Goal: Information Seeking & Learning: Find specific fact

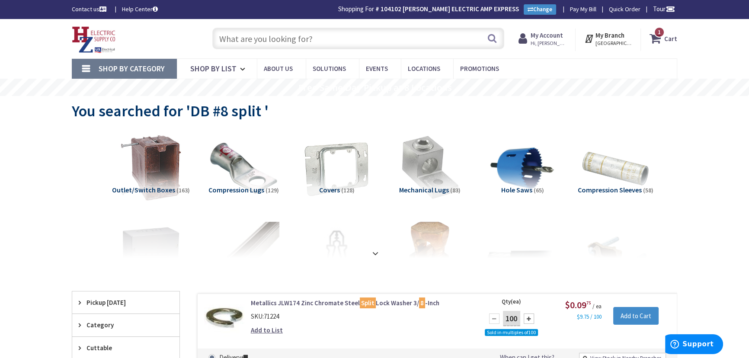
click at [307, 39] on input "text" at bounding box center [358, 39] width 292 height 22
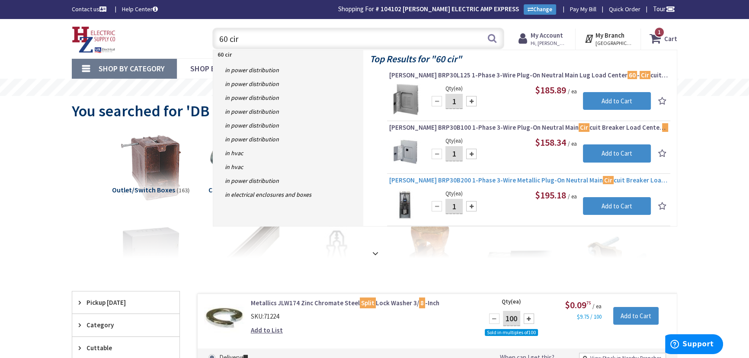
type input "60 cir"
click at [483, 180] on span "Eaton BRP30B200 1-Phase 3-Wire Metallic Plug-On Neutral Main Cir cuit Breaker L…" at bounding box center [528, 180] width 279 height 9
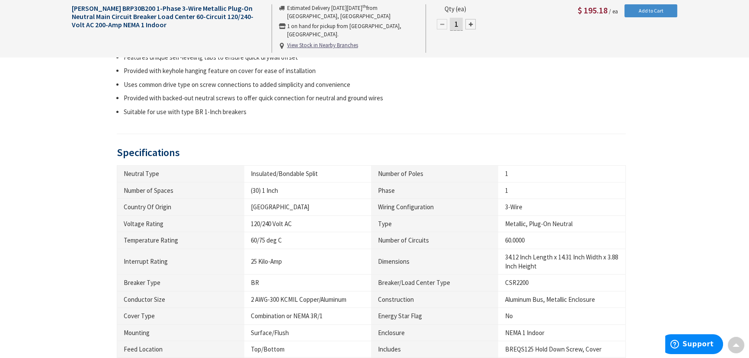
scroll to position [432, 0]
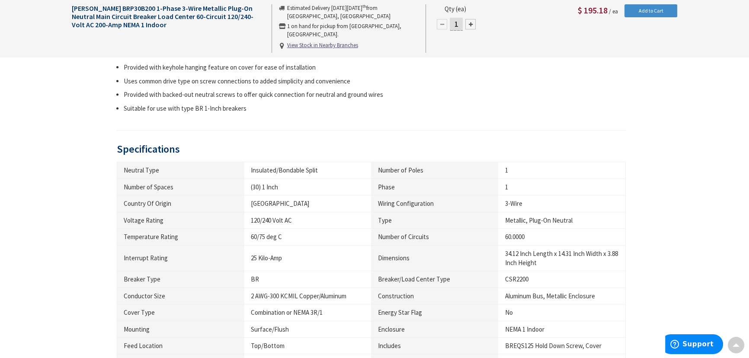
type input "Southwood Rd, Worcester, MA 01609, USA"
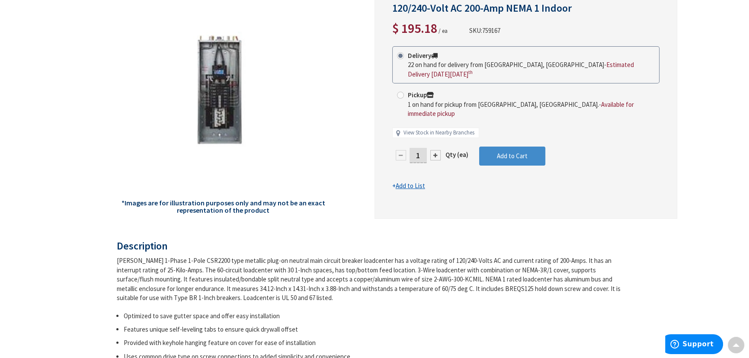
scroll to position [0, 0]
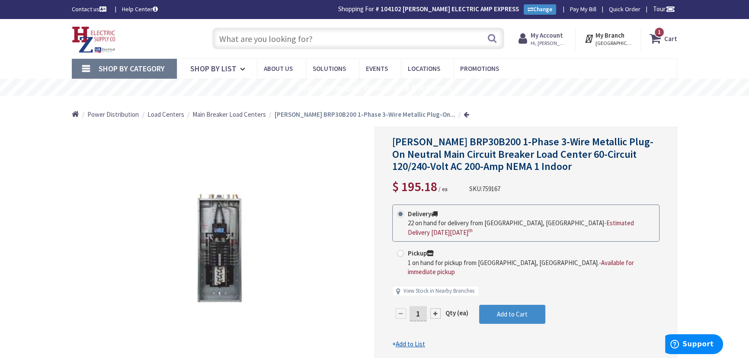
drag, startPoint x: 347, startPoint y: 40, endPoint x: 291, endPoint y: 40, distance: 56.2
click at [291, 40] on input "text" at bounding box center [358, 39] width 292 height 22
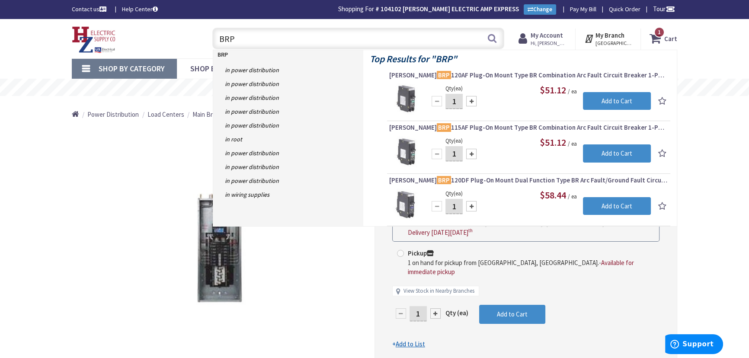
click at [280, 39] on input "BRP" at bounding box center [358, 39] width 292 height 22
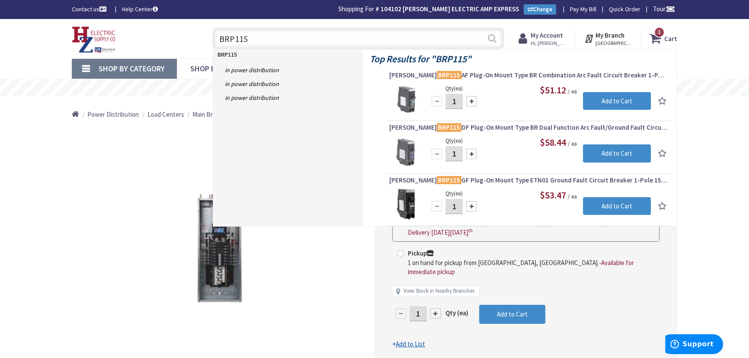
type input "BRP115"
click at [492, 36] on button "Search" at bounding box center [491, 38] width 11 height 19
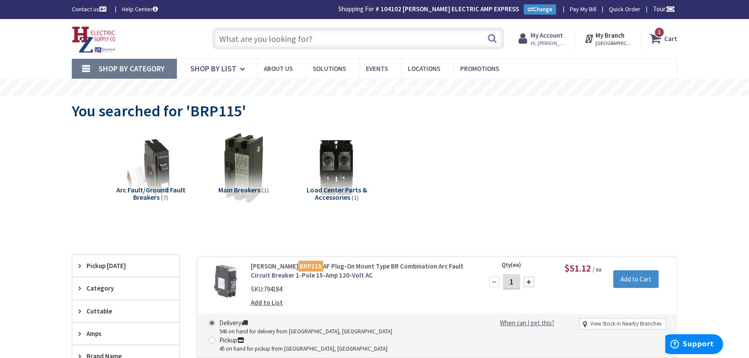
click at [291, 36] on input "text" at bounding box center [358, 39] width 292 height 22
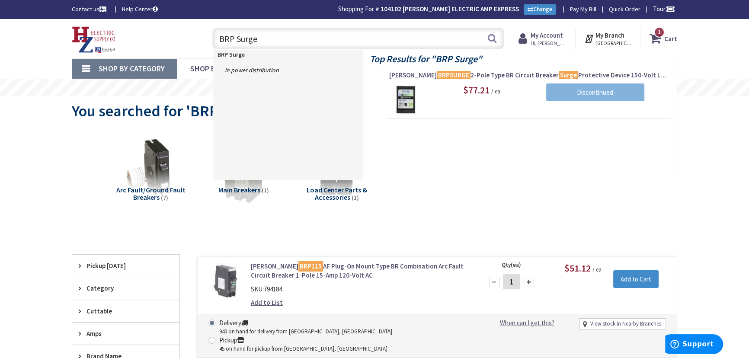
drag, startPoint x: 278, startPoint y: 35, endPoint x: 237, endPoint y: 36, distance: 41.1
click at [237, 36] on input "BRP Surge" at bounding box center [358, 39] width 292 height 22
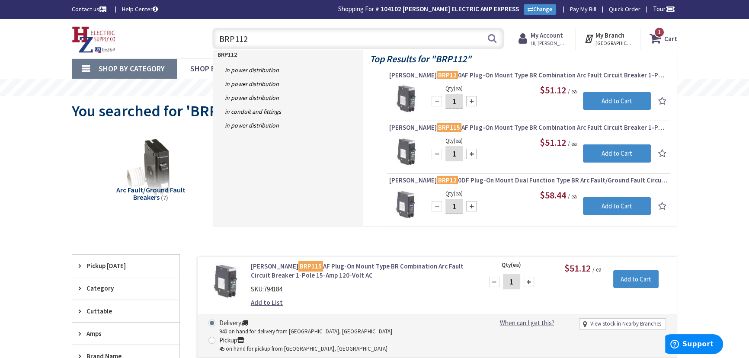
drag, startPoint x: 333, startPoint y: 41, endPoint x: 223, endPoint y: 38, distance: 110.3
click at [223, 38] on input "BRP112" at bounding box center [358, 39] width 292 height 22
type input "B"
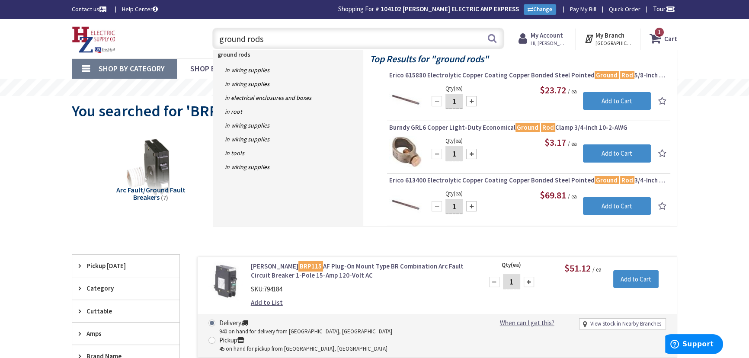
drag, startPoint x: 301, startPoint y: 37, endPoint x: 215, endPoint y: 37, distance: 85.6
click at [215, 37] on input "ground rods" at bounding box center [358, 39] width 292 height 22
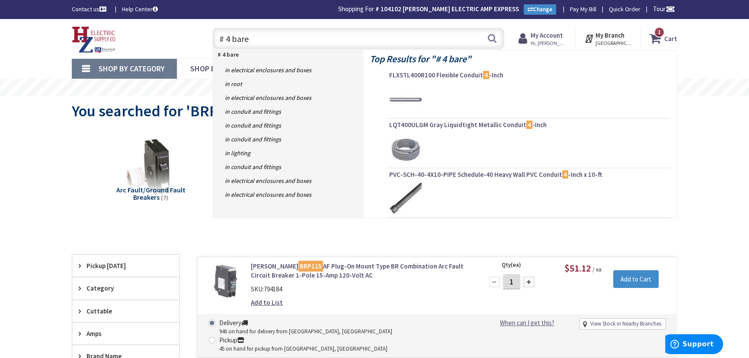
type input "# 4 bare"
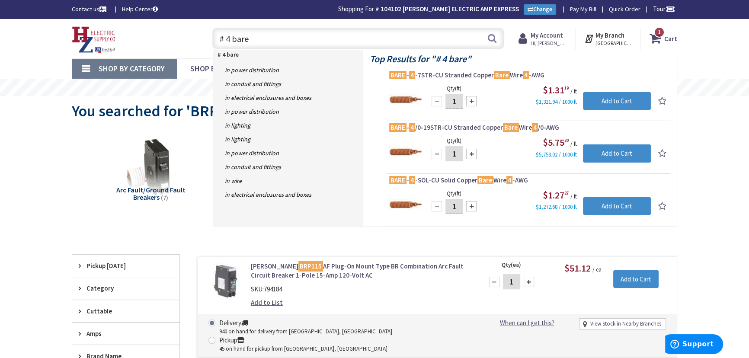
click at [211, 34] on div "# 4 bare # 4 bare Search" at bounding box center [356, 38] width 296 height 28
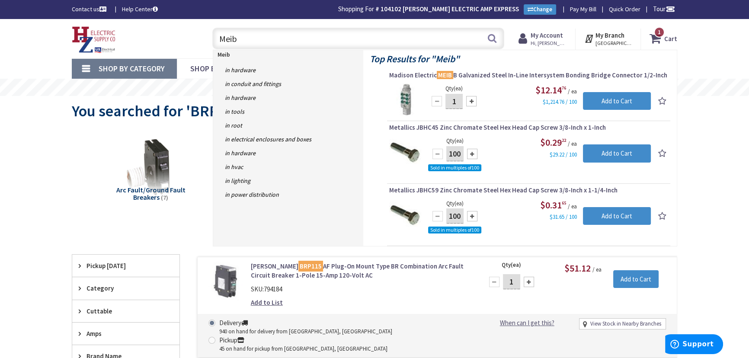
drag, startPoint x: 293, startPoint y: 36, endPoint x: 218, endPoint y: 39, distance: 75.3
click at [218, 39] on input "Meib" at bounding box center [358, 39] width 292 height 22
paste input "2 pole BRP250GFI"
drag, startPoint x: 241, startPoint y: 39, endPoint x: 218, endPoint y: 38, distance: 23.4
click at [218, 38] on input "2 pole BRP250GFI" at bounding box center [358, 39] width 292 height 22
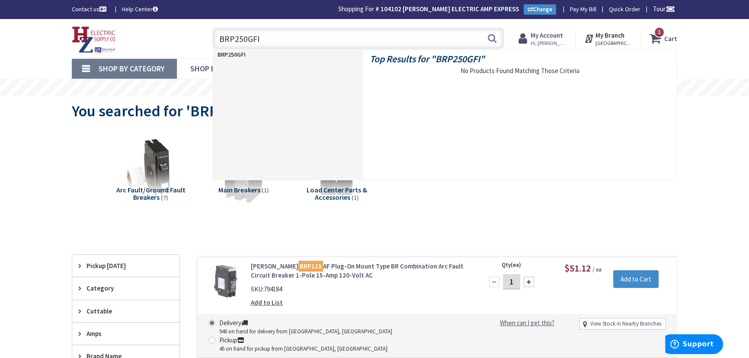
click at [259, 36] on input "BRP250GFI" at bounding box center [358, 39] width 292 height 22
type input "B"
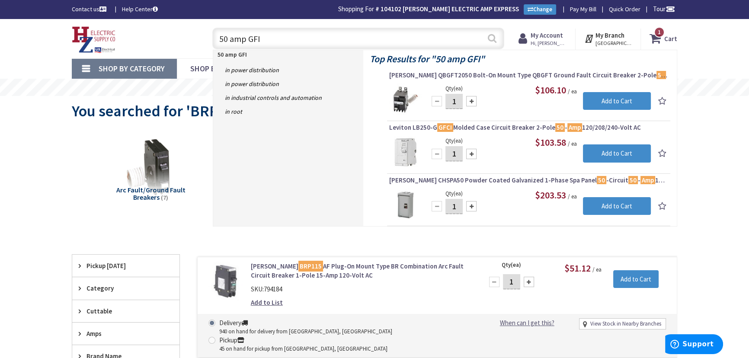
type input "50 amp GFI"
click at [489, 38] on button "Search" at bounding box center [491, 38] width 11 height 19
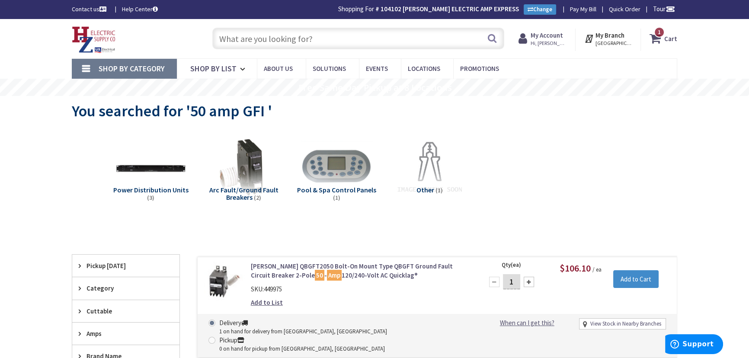
click at [295, 44] on input "text" at bounding box center [358, 39] width 292 height 22
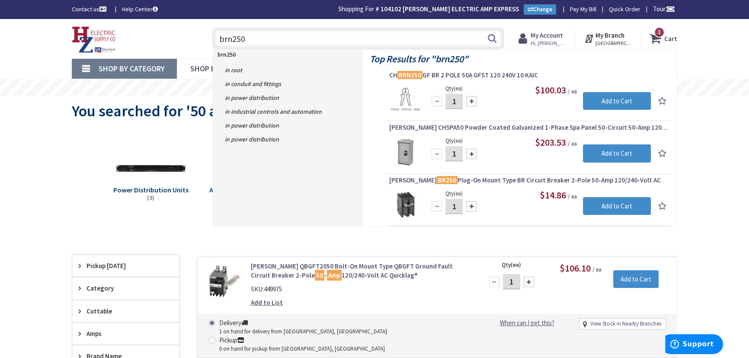
drag, startPoint x: 250, startPoint y: 36, endPoint x: 215, endPoint y: 40, distance: 35.2
click at [215, 40] on input "brn250" at bounding box center [358, 39] width 292 height 22
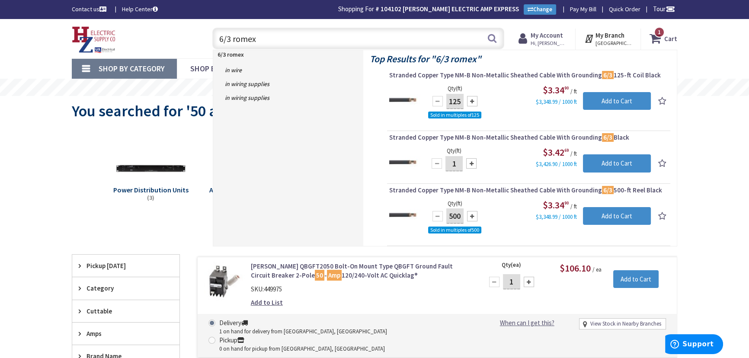
click at [291, 35] on input "6/3 romex" at bounding box center [358, 39] width 292 height 22
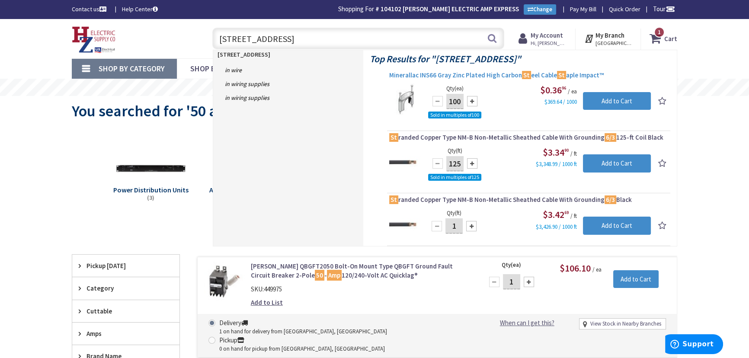
type input "6/3 romex st"
click at [549, 78] on span "Minerallac INS66 Gray Zinc Plated High Carbon St eel Cable St aple Impact™" at bounding box center [528, 75] width 279 height 9
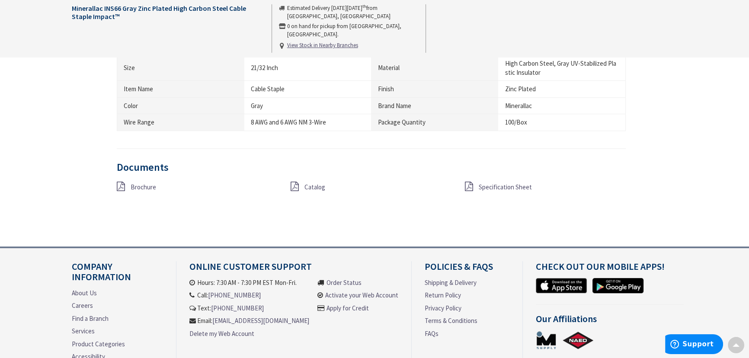
scroll to position [589, 0]
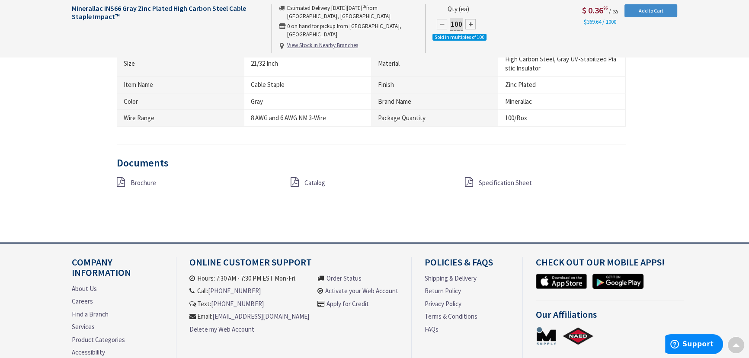
click at [498, 184] on span "Specification Sheet" at bounding box center [505, 183] width 53 height 8
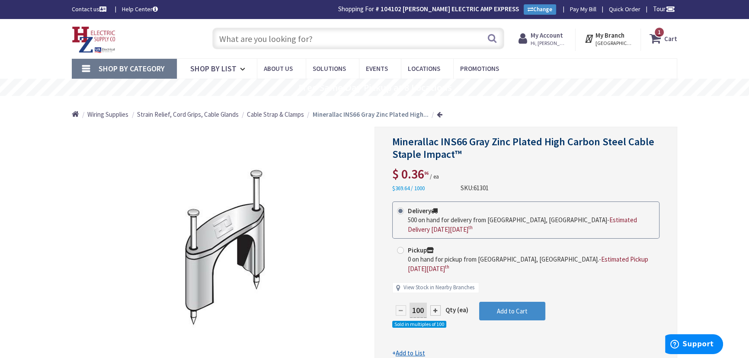
click at [351, 42] on input "text" at bounding box center [358, 39] width 292 height 22
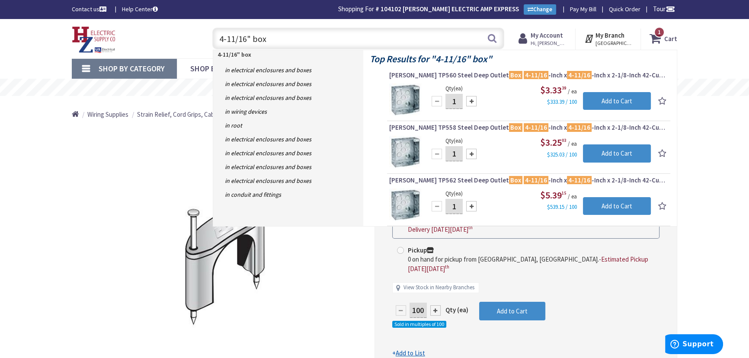
click at [277, 39] on input "4-11/16" box" at bounding box center [358, 39] width 292 height 22
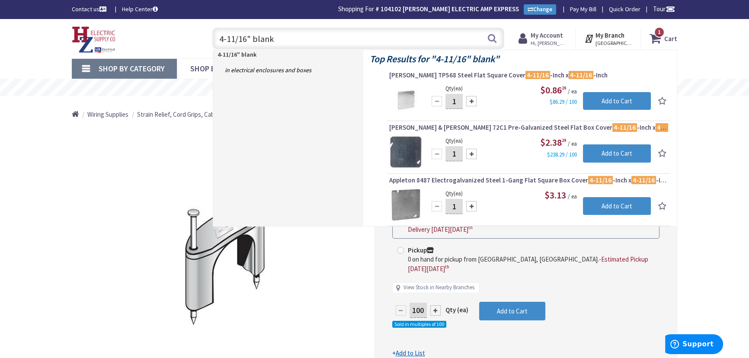
drag, startPoint x: 290, startPoint y: 39, endPoint x: 209, endPoint y: 35, distance: 80.5
click at [209, 35] on div "4-11/16" blank 4-11/16" blank Search" at bounding box center [356, 38] width 296 height 28
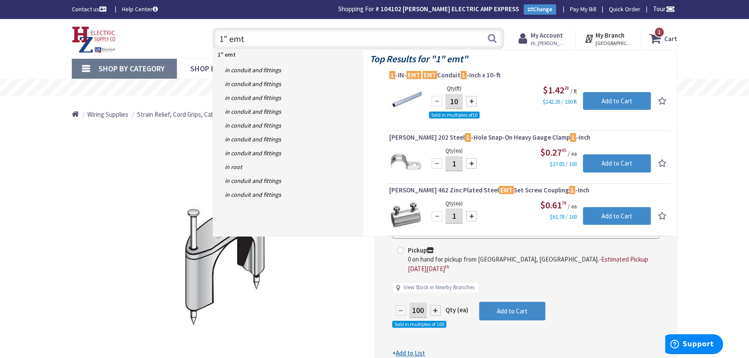
click at [394, 47] on input "1" emt" at bounding box center [358, 39] width 292 height 22
click at [310, 37] on input "1" emt" at bounding box center [358, 39] width 292 height 22
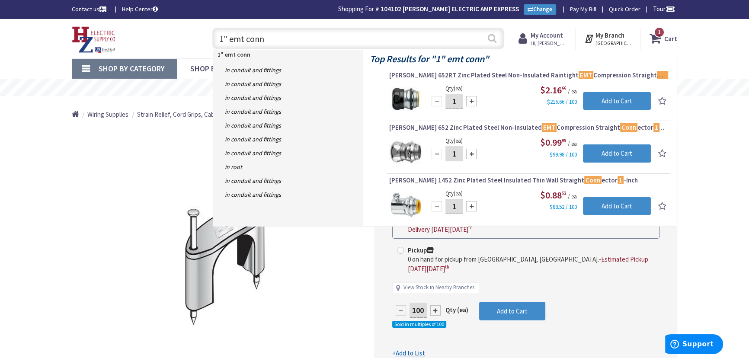
type input "1" emt conn"
click at [487, 39] on button "Search" at bounding box center [491, 38] width 11 height 19
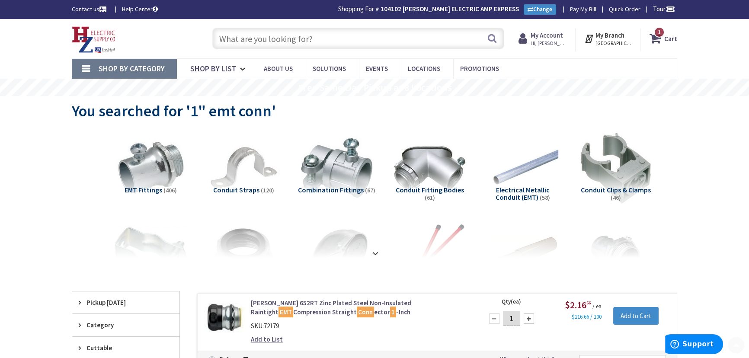
click at [269, 29] on input "text" at bounding box center [358, 39] width 292 height 22
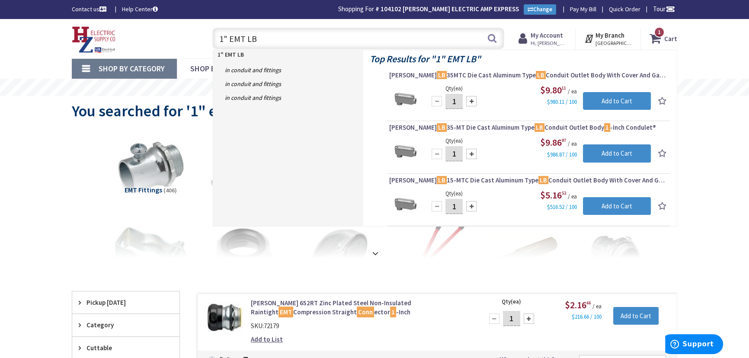
drag, startPoint x: 265, startPoint y: 39, endPoint x: 220, endPoint y: 42, distance: 44.6
click at [220, 42] on input "1" EMT LB" at bounding box center [358, 39] width 292 height 22
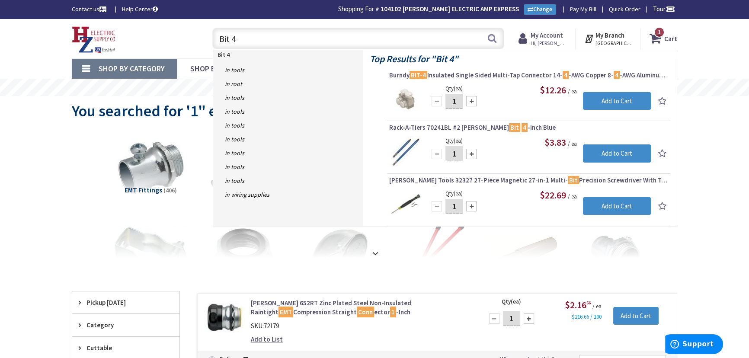
drag, startPoint x: 245, startPoint y: 40, endPoint x: 214, endPoint y: 37, distance: 31.7
click at [214, 37] on input "Bit 4" at bounding box center [358, 39] width 292 height 22
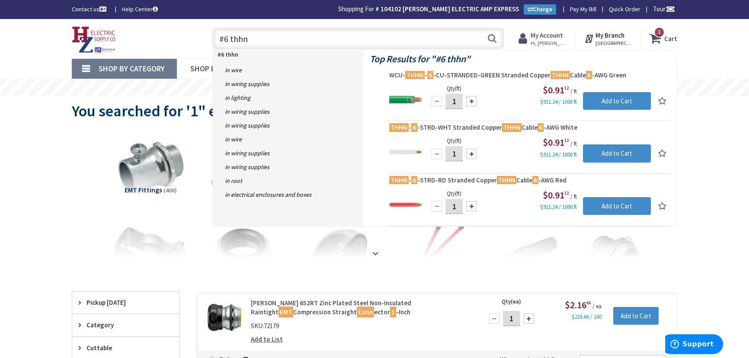
drag, startPoint x: 250, startPoint y: 35, endPoint x: 210, endPoint y: 38, distance: 40.8
click at [210, 38] on div "#6 thhn #6 thhn Search" at bounding box center [356, 38] width 296 height 28
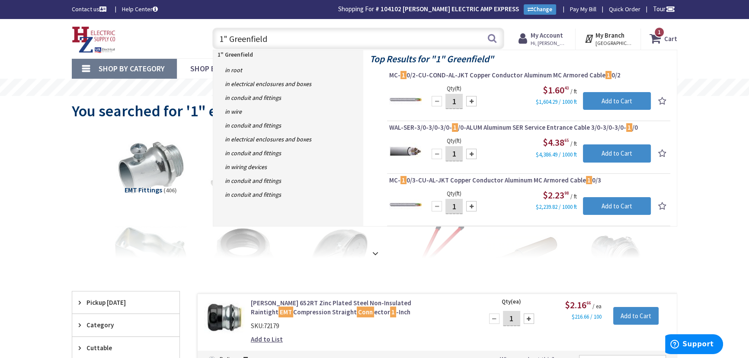
type input "1" Greenfield"
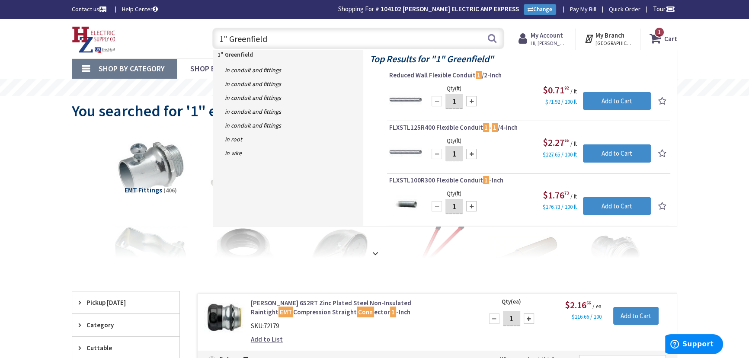
click at [313, 38] on input "1" Greenfield" at bounding box center [358, 39] width 292 height 22
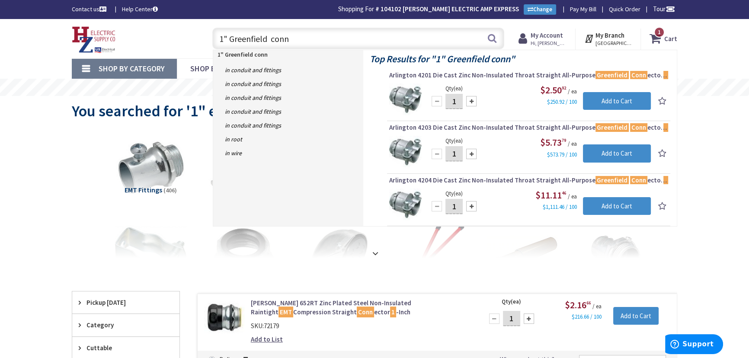
type input "1" Greenfield conn"
